Goal: Check status: Check status

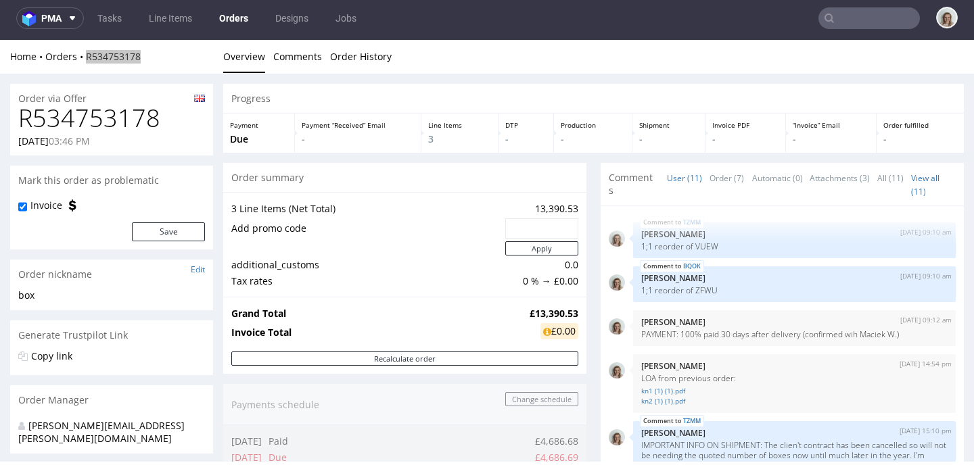
scroll to position [540, 0]
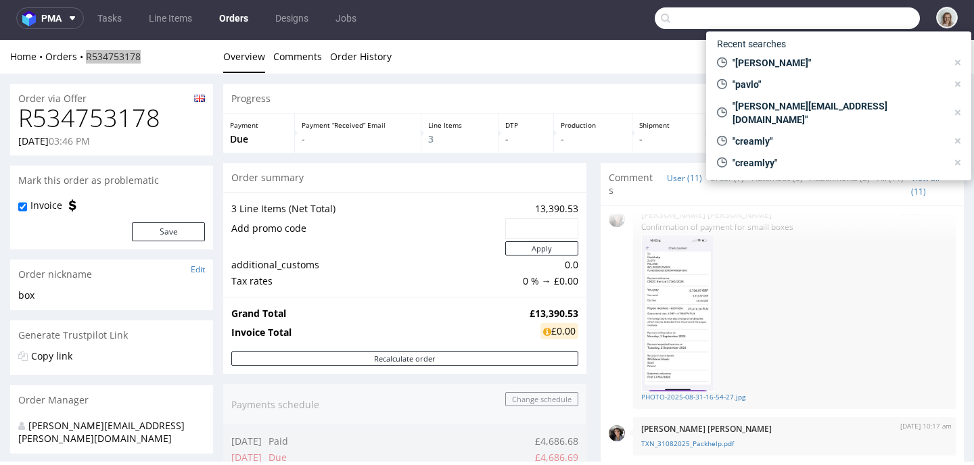
click at [860, 12] on input "text" at bounding box center [787, 18] width 265 height 22
type input "v"
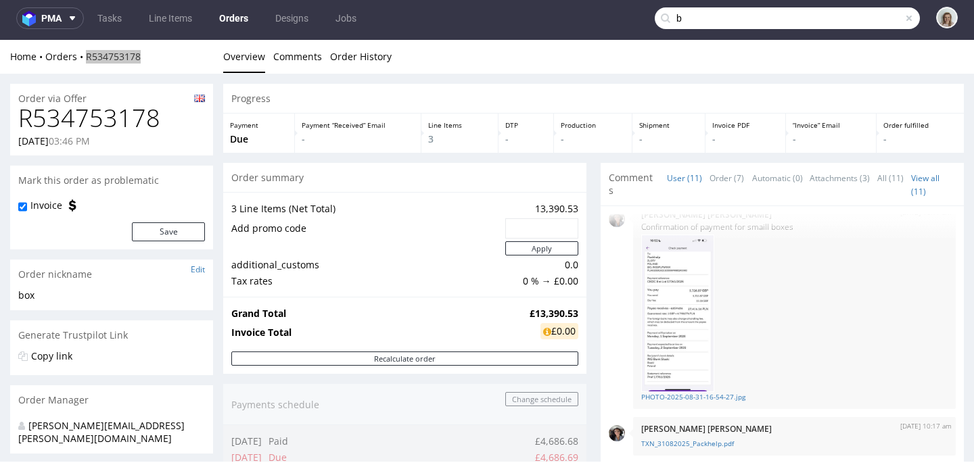
type input "b"
click at [904, 20] on span at bounding box center [909, 18] width 11 height 11
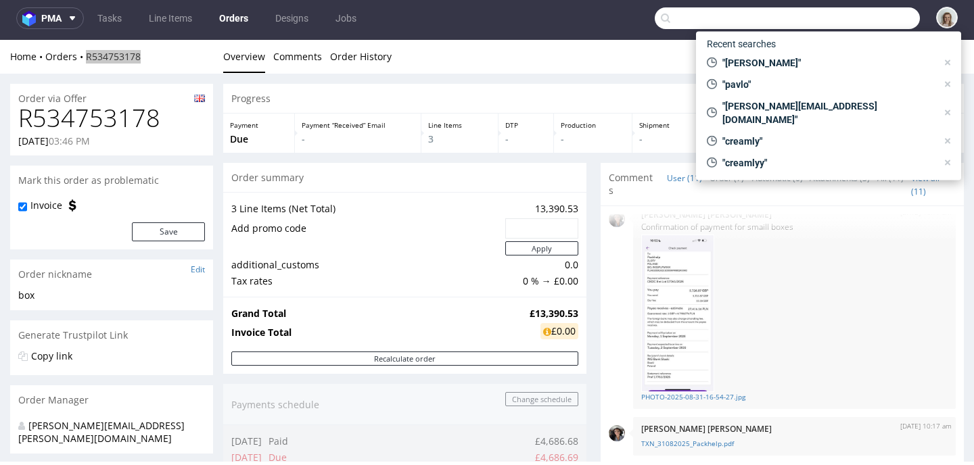
click at [899, 20] on input "text" at bounding box center [787, 18] width 265 height 22
paste input "[EMAIL_ADDRESS][DOMAIN_NAME]"
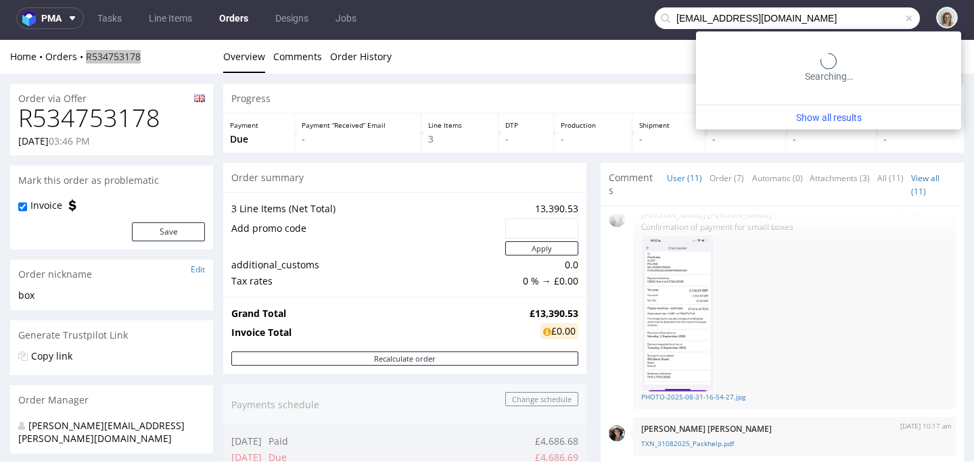
type input "[EMAIL_ADDRESS][DOMAIN_NAME]"
